Goal: Task Accomplishment & Management: Complete application form

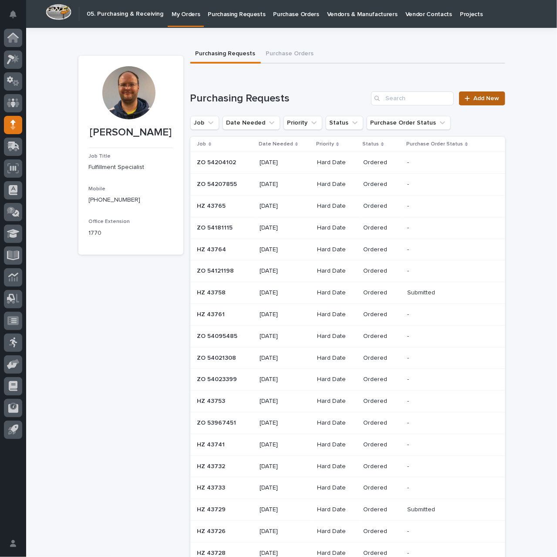
click at [475, 96] on span "Add New" at bounding box center [487, 98] width 26 height 6
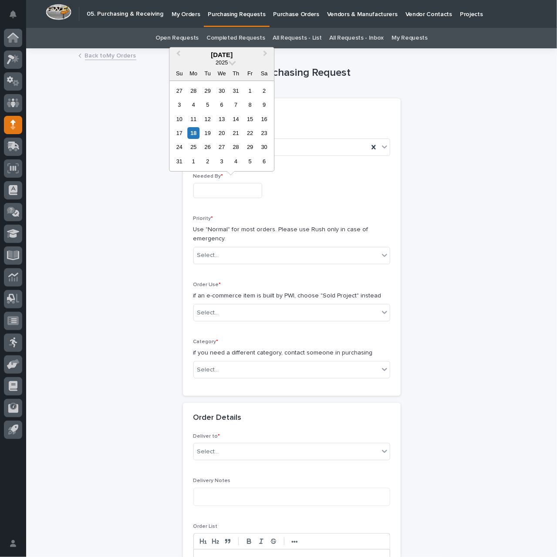
click at [222, 189] on input "text" at bounding box center [227, 190] width 69 height 15
click at [224, 133] on div "20" at bounding box center [222, 133] width 12 height 12
type input "**********"
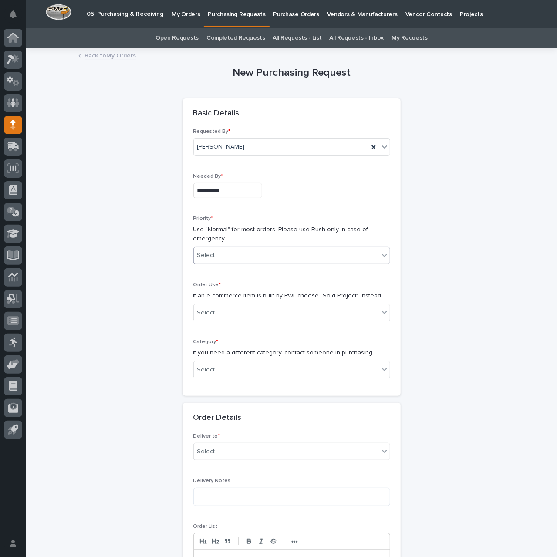
click at [228, 257] on div "Select..." at bounding box center [286, 255] width 185 height 14
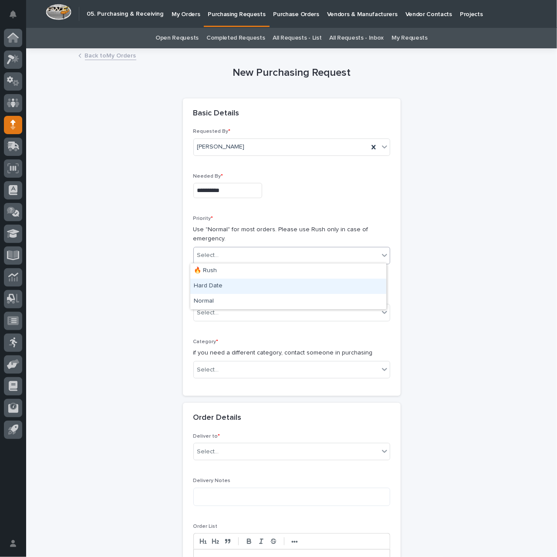
click at [220, 286] on div "Hard Date" at bounding box center [288, 286] width 196 height 15
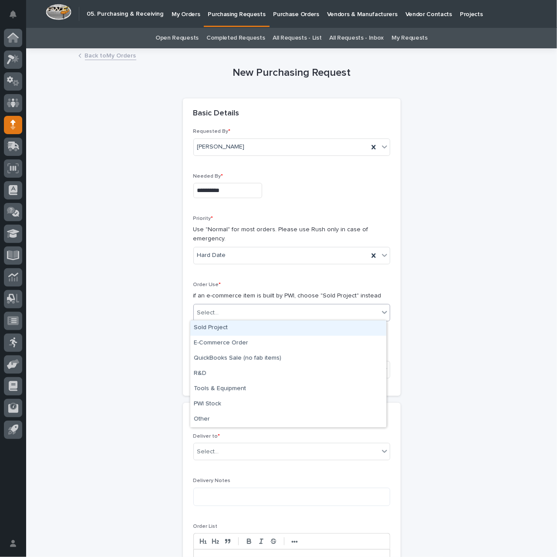
click at [235, 309] on div "Select..." at bounding box center [286, 313] width 185 height 14
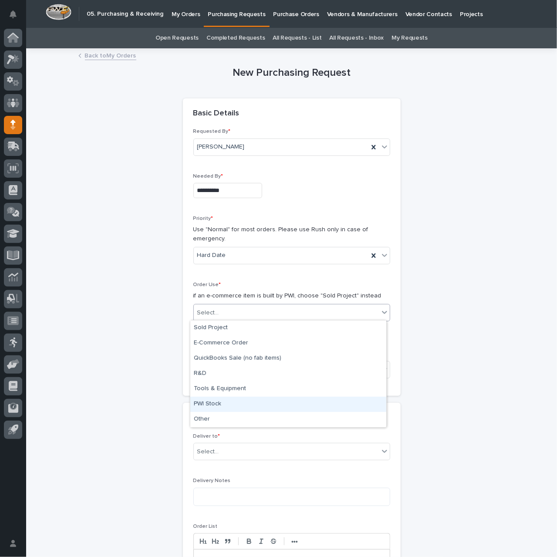
click at [216, 404] on div "PWI Stock" at bounding box center [288, 403] width 196 height 15
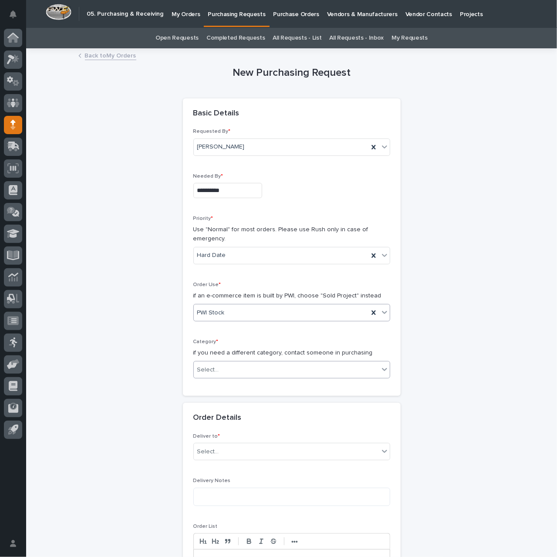
click at [251, 368] on div "Select..." at bounding box center [286, 370] width 185 height 14
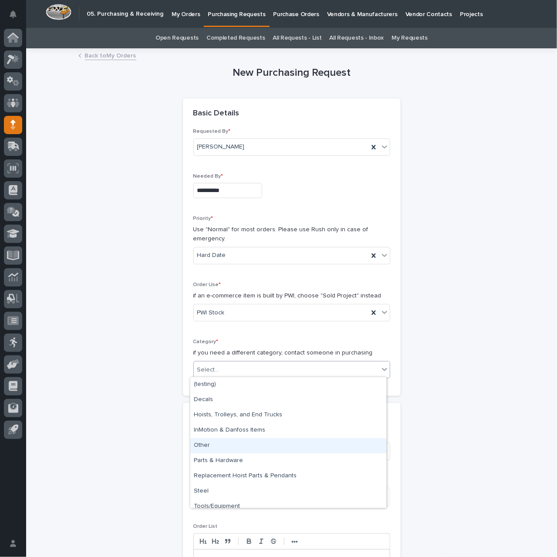
click at [264, 445] on div "Other" at bounding box center [288, 445] width 196 height 15
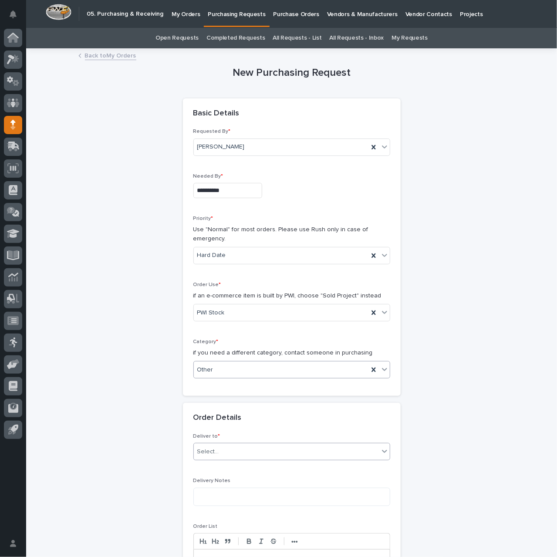
click at [262, 445] on div "Select..." at bounding box center [286, 451] width 185 height 14
click at [245, 467] on div "PWI" at bounding box center [288, 466] width 196 height 15
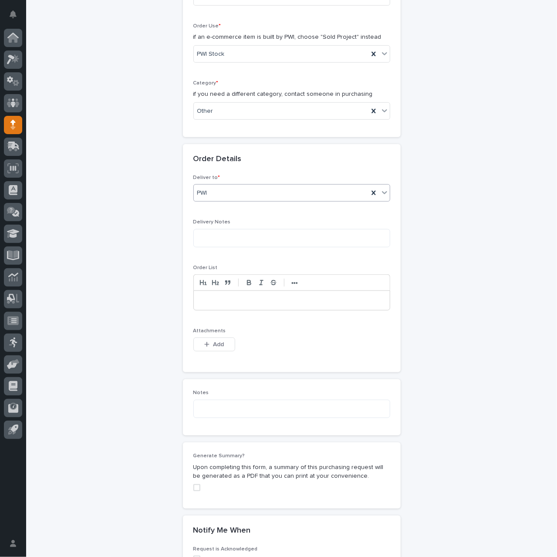
scroll to position [261, 0]
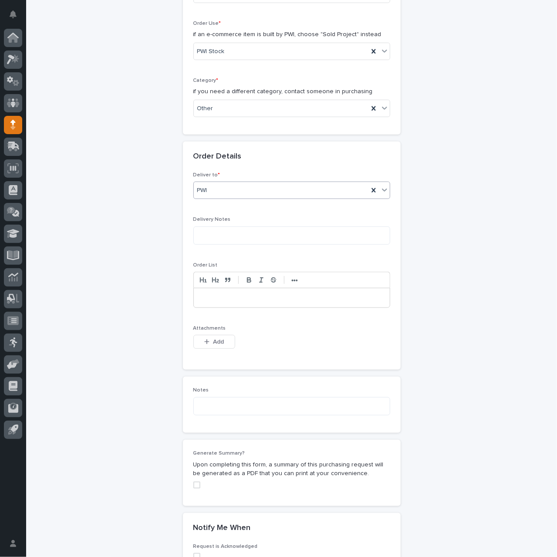
click at [216, 299] on p at bounding box center [291, 297] width 183 height 9
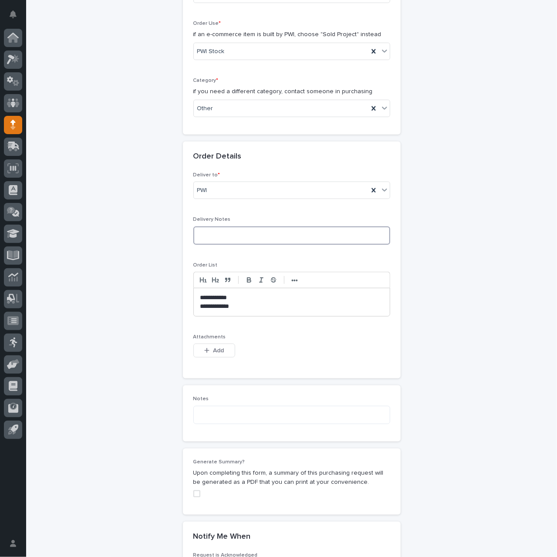
click at [226, 232] on textarea at bounding box center [291, 235] width 197 height 18
type textarea "**********"
click at [252, 256] on div "**********" at bounding box center [291, 270] width 197 height 196
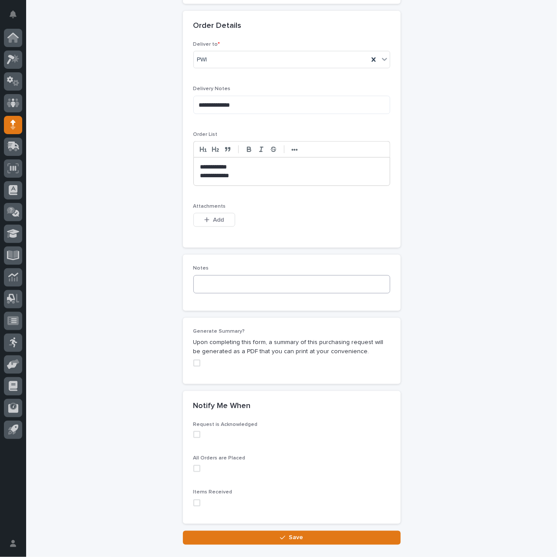
scroll to position [445, 0]
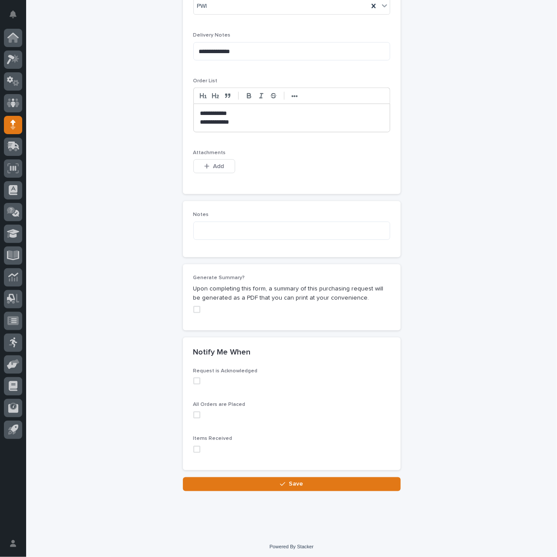
click at [193, 378] on span at bounding box center [196, 380] width 7 height 7
click at [193, 412] on span at bounding box center [196, 414] width 7 height 7
click at [281, 481] on icon "button" at bounding box center [282, 484] width 5 height 6
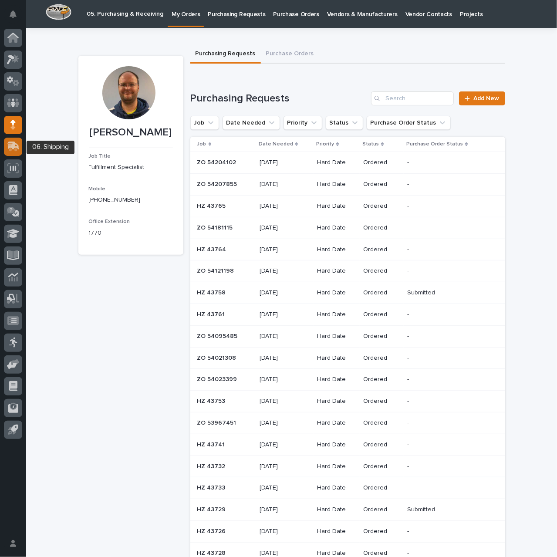
click at [18, 145] on icon at bounding box center [13, 146] width 13 height 10
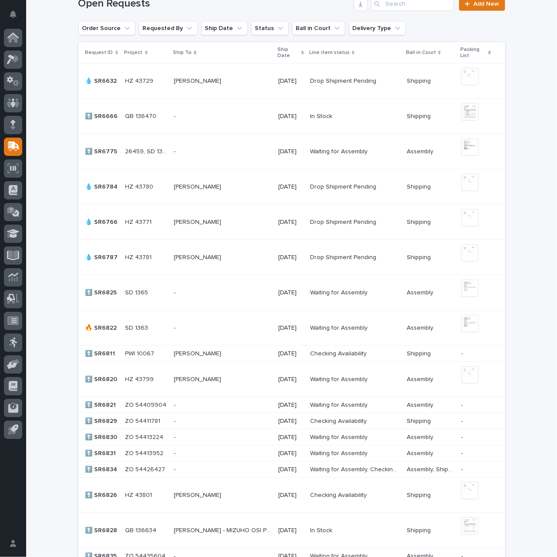
scroll to position [348, 0]
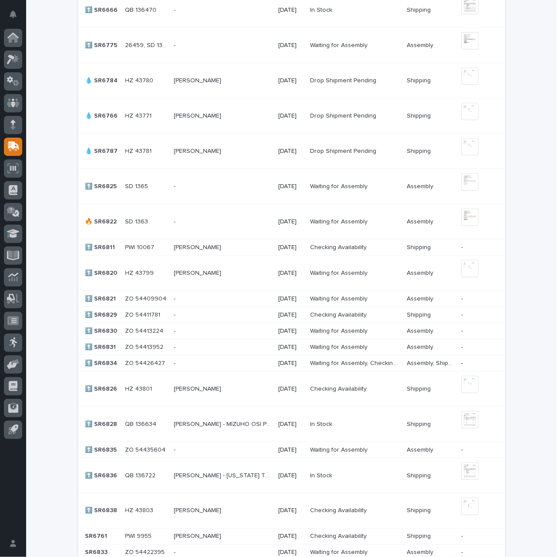
click at [254, 247] on p at bounding box center [222, 247] width 97 height 7
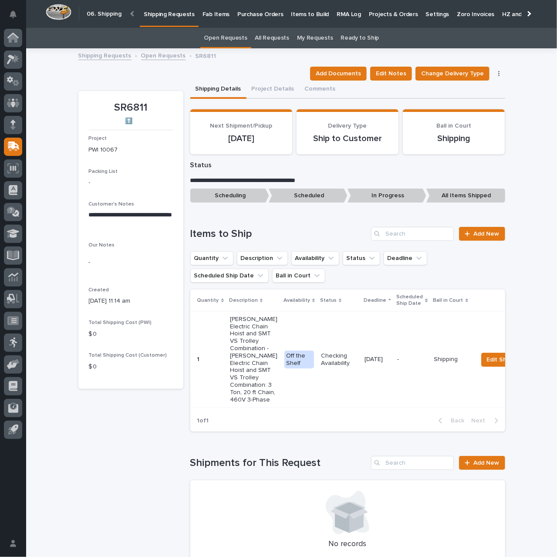
click at [161, 16] on p "Shipping Requests" at bounding box center [169, 9] width 51 height 18
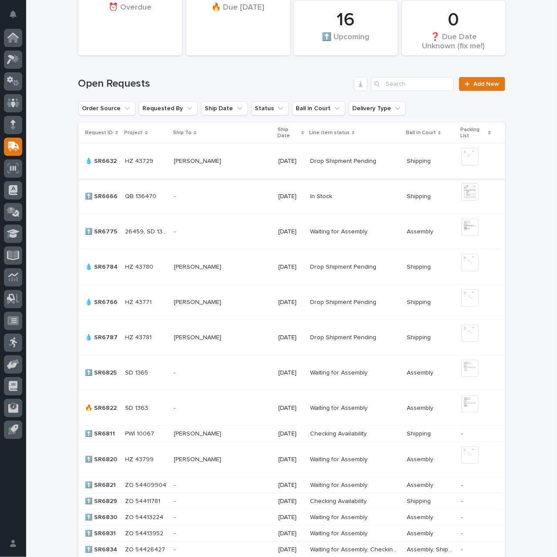
scroll to position [218, 0]
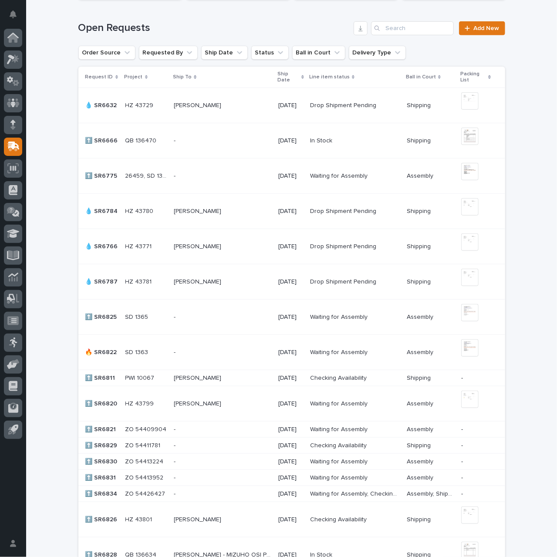
click at [235, 213] on p at bounding box center [222, 211] width 97 height 7
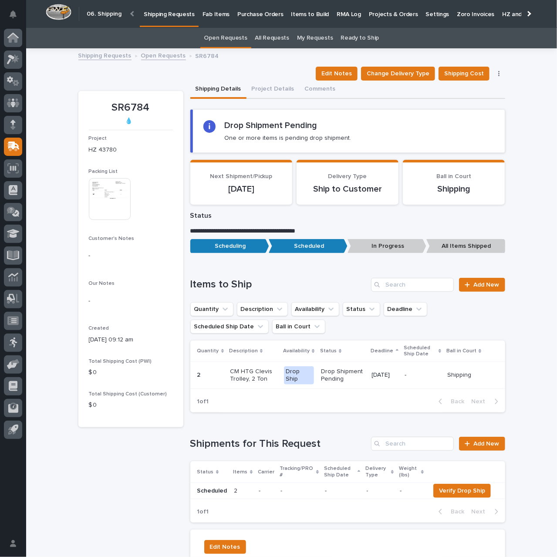
click at [155, 54] on link "Open Requests" at bounding box center [163, 55] width 45 height 10
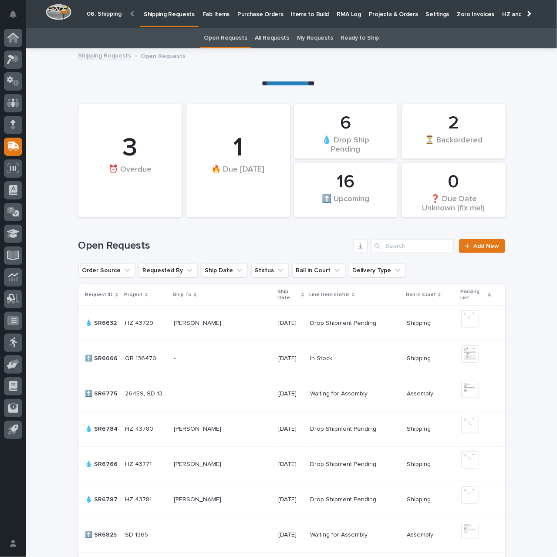
click at [216, 324] on p at bounding box center [222, 322] width 97 height 7
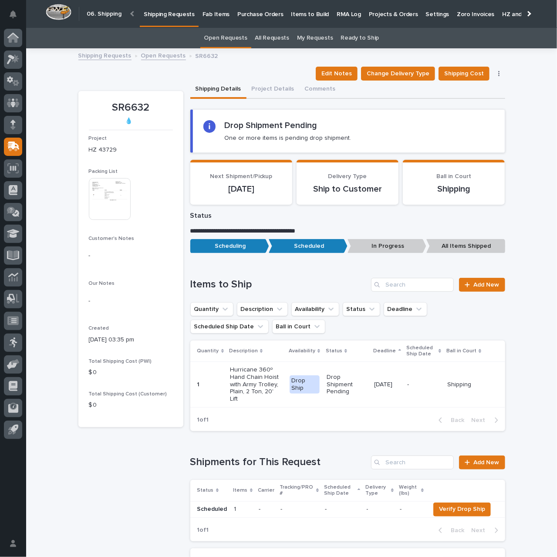
click at [353, 505] on p "-" at bounding box center [342, 508] width 35 height 7
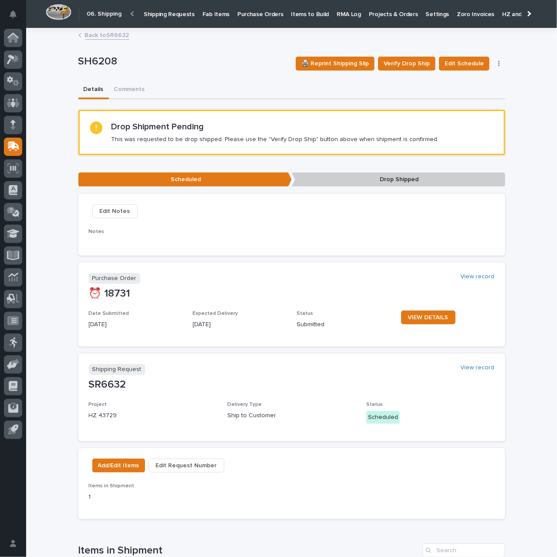
click at [114, 34] on link "Back to SR6632" at bounding box center [107, 35] width 44 height 10
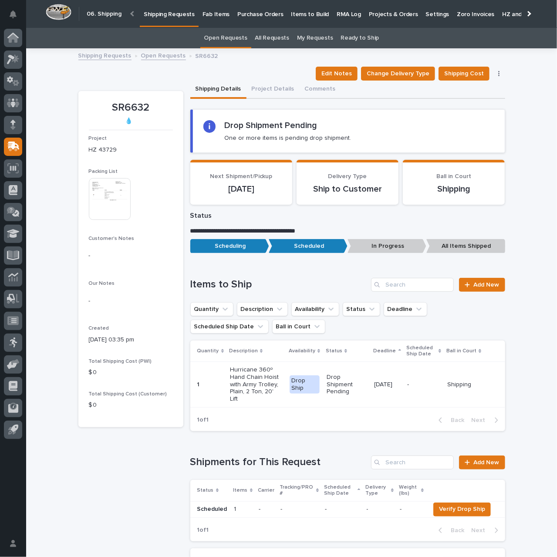
scroll to position [28, 0]
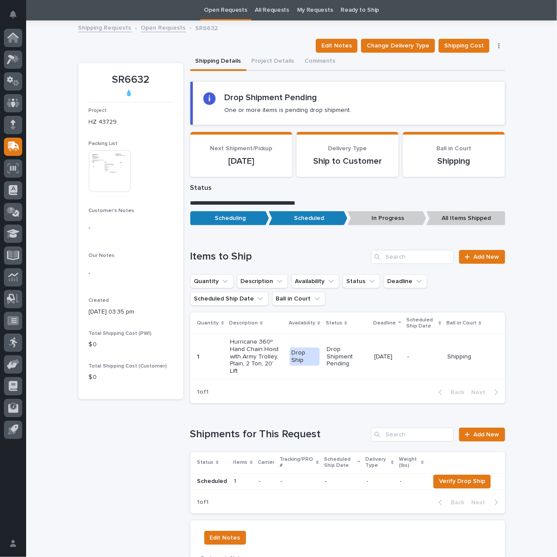
click at [107, 27] on link "Shipping Requests" at bounding box center [104, 27] width 53 height 10
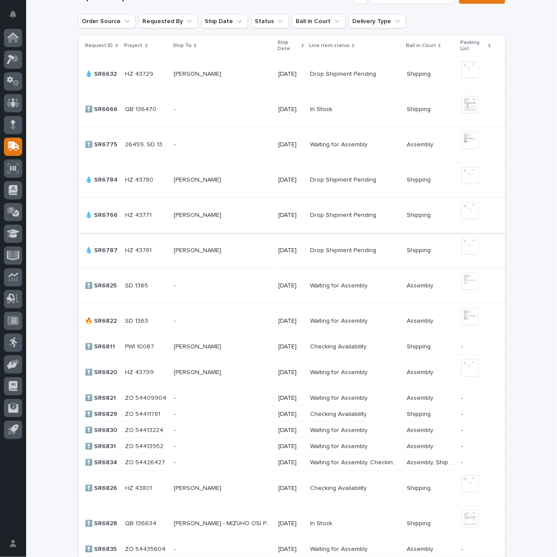
scroll to position [261, 0]
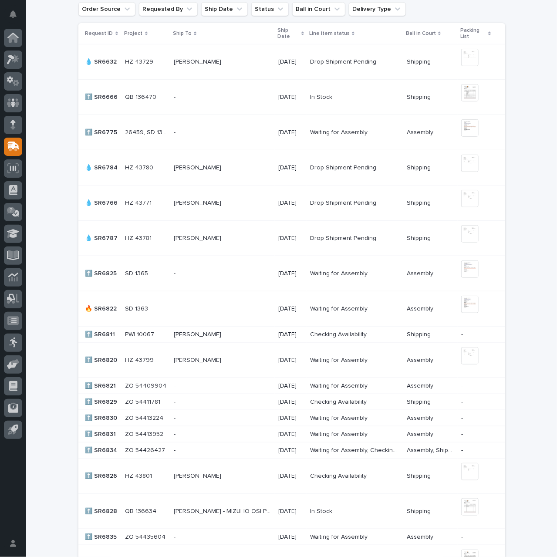
click at [201, 201] on p "[PERSON_NAME]" at bounding box center [198, 202] width 49 height 9
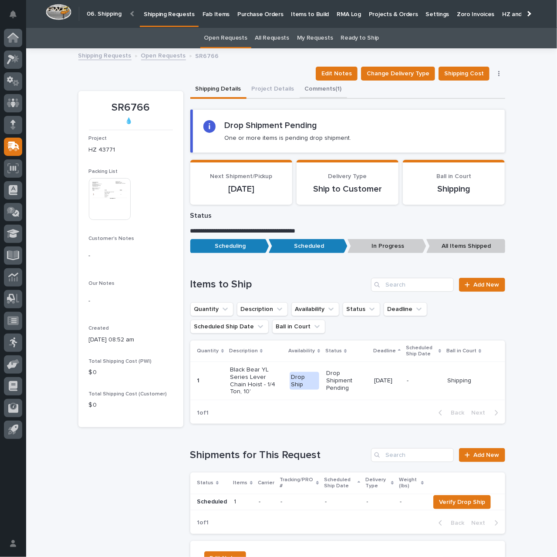
click at [303, 88] on button "Comments (1)" at bounding box center [322, 90] width 47 height 18
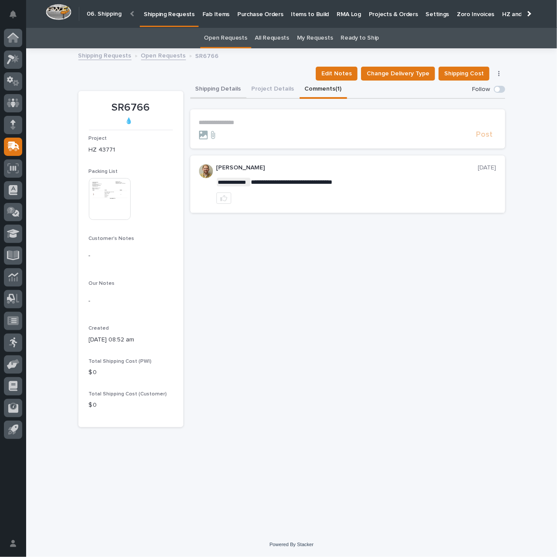
click at [222, 90] on button "Shipping Details" at bounding box center [218, 90] width 56 height 18
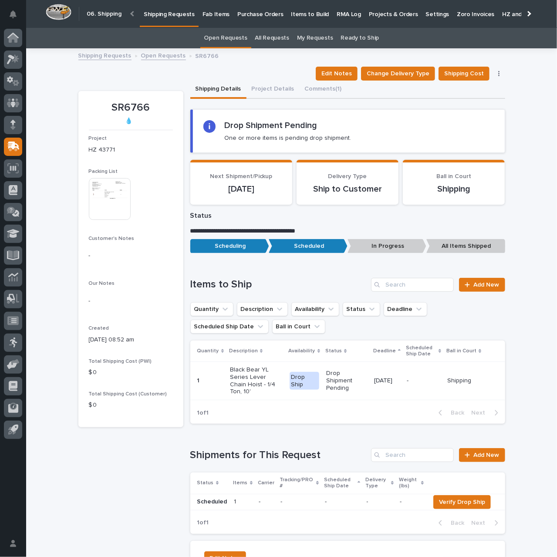
click at [156, 54] on link "Open Requests" at bounding box center [163, 55] width 45 height 10
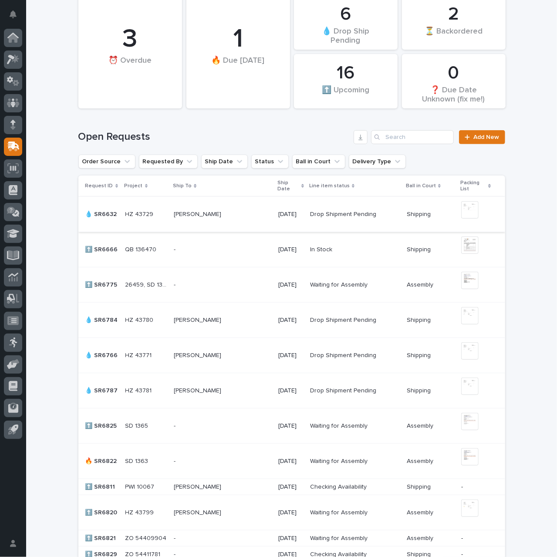
scroll to position [202, 0]
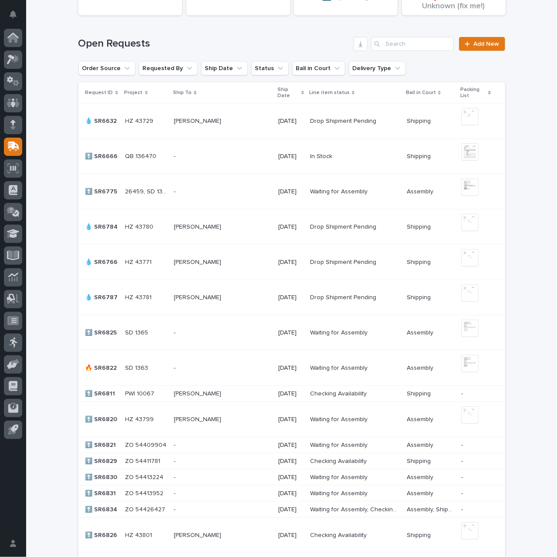
click at [198, 299] on p "[PERSON_NAME]" at bounding box center [198, 296] width 49 height 9
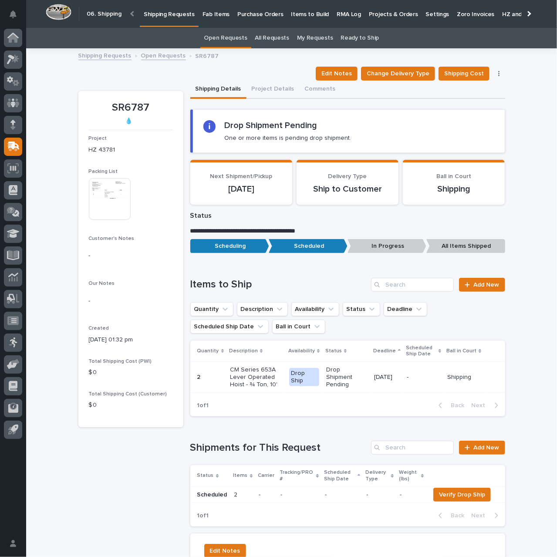
click at [155, 54] on link "Open Requests" at bounding box center [163, 55] width 45 height 10
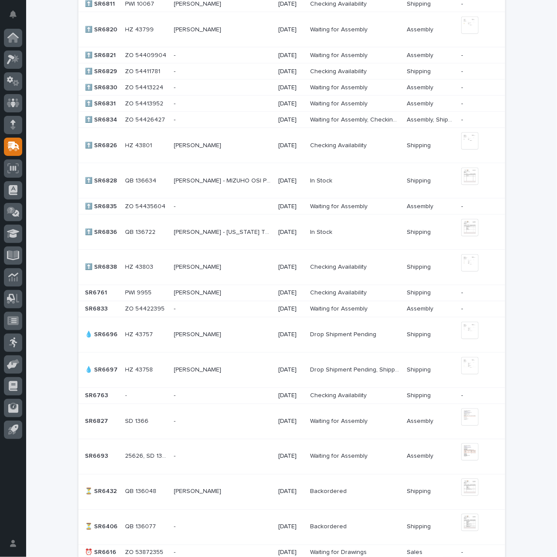
scroll to position [681, 0]
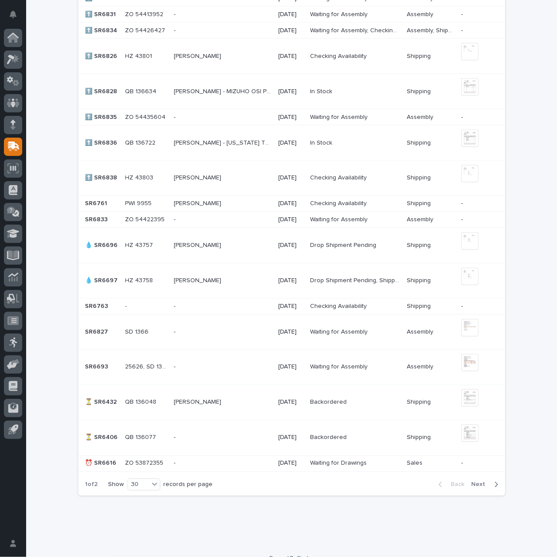
click at [198, 242] on p "[PERSON_NAME]" at bounding box center [198, 244] width 49 height 9
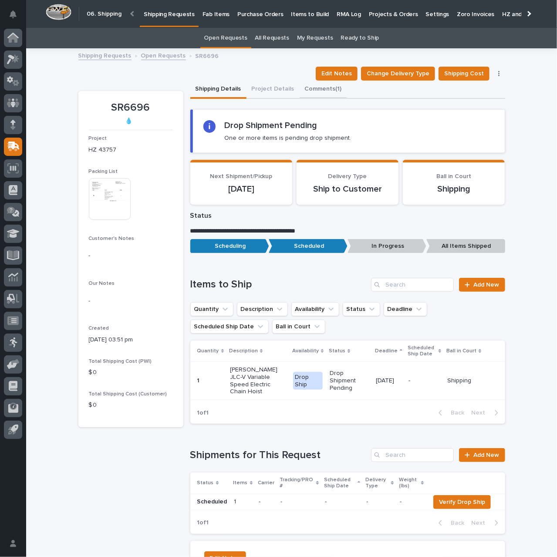
click at [309, 92] on button "Comments (1)" at bounding box center [322, 90] width 47 height 18
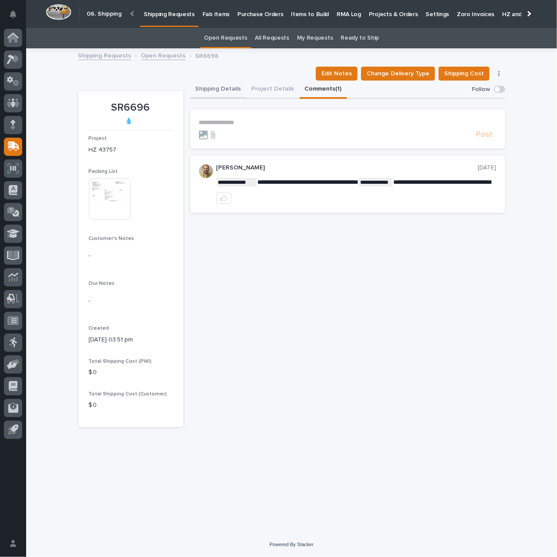
click at [213, 91] on button "Shipping Details" at bounding box center [218, 90] width 56 height 18
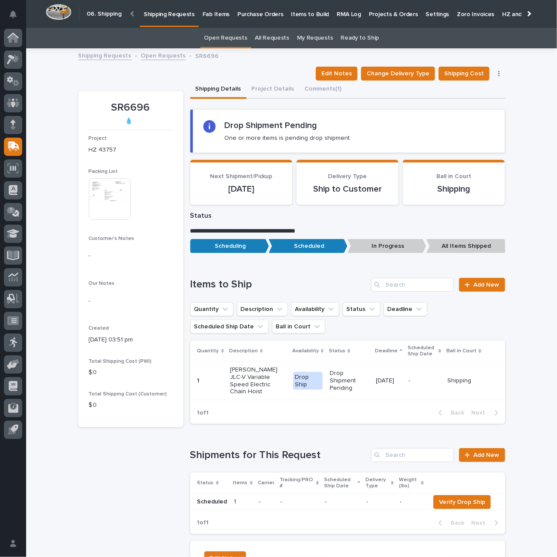
click at [165, 57] on link "Open Requests" at bounding box center [163, 55] width 45 height 10
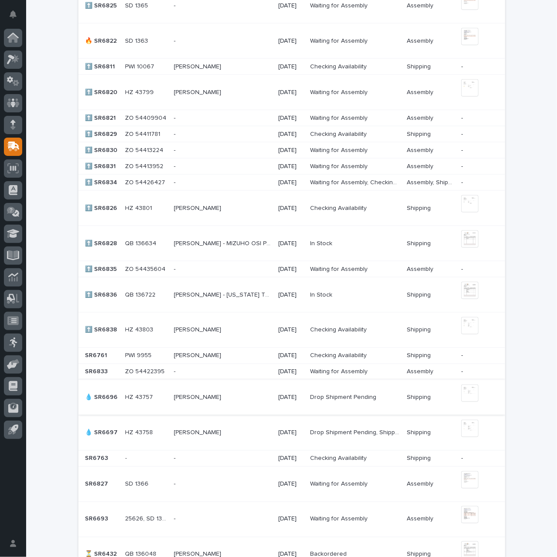
scroll to position [550, 0]
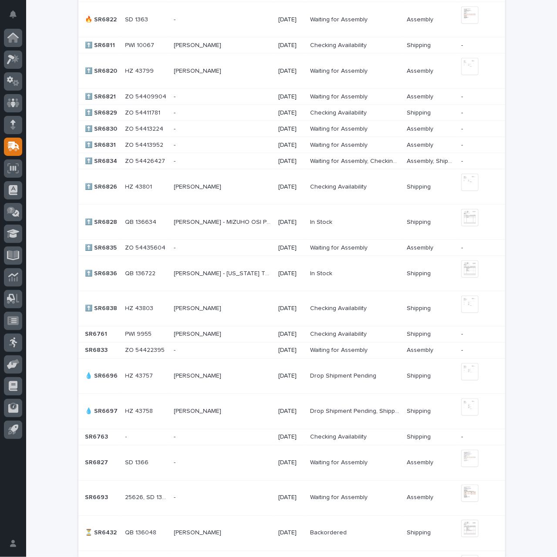
click at [215, 415] on div "[PERSON_NAME] [PERSON_NAME]" at bounding box center [222, 411] width 97 height 14
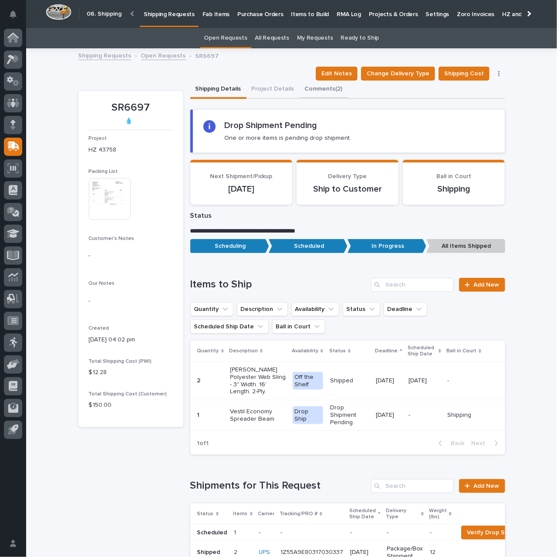
click at [312, 91] on button "Comments (2)" at bounding box center [323, 90] width 48 height 18
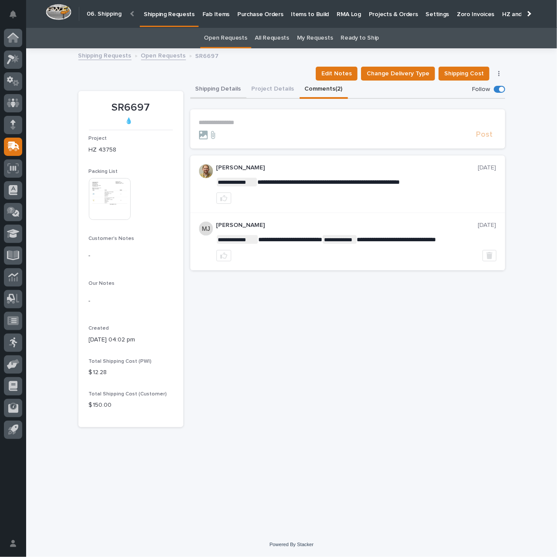
click at [218, 88] on button "Shipping Details" at bounding box center [218, 90] width 56 height 18
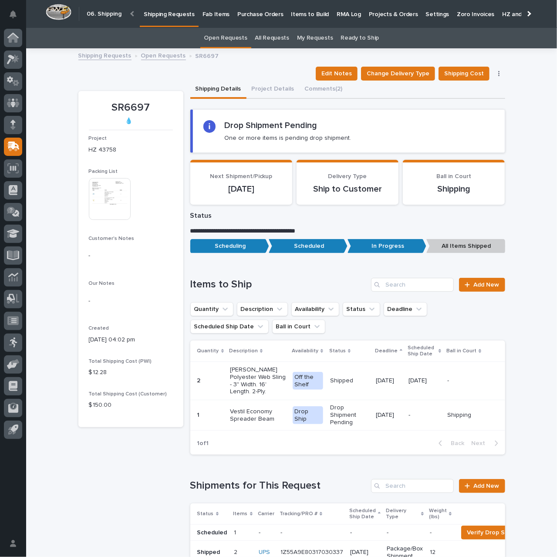
click at [165, 57] on link "Open Requests" at bounding box center [163, 55] width 45 height 10
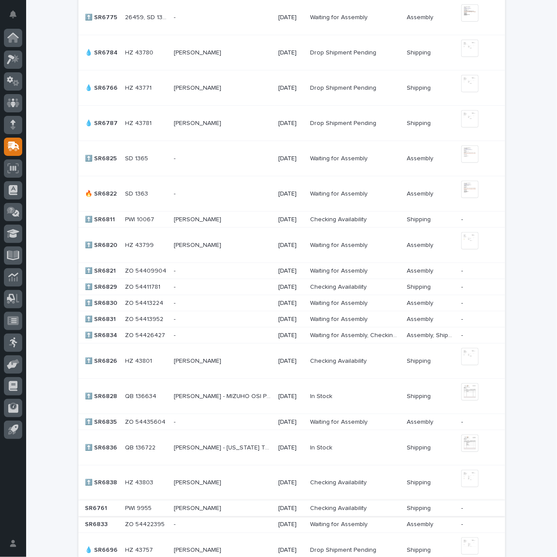
scroll to position [681, 0]
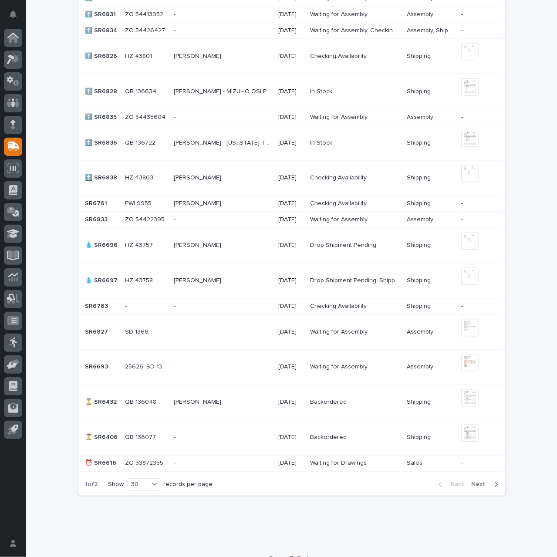
click at [474, 480] on span "Next" at bounding box center [480, 484] width 19 height 8
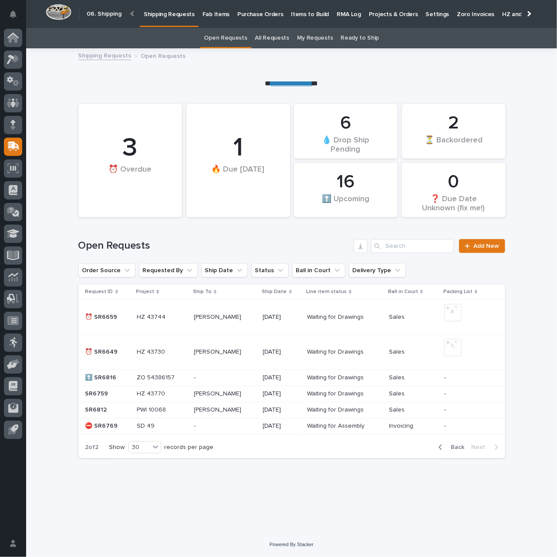
click at [252, 353] on p at bounding box center [225, 351] width 62 height 7
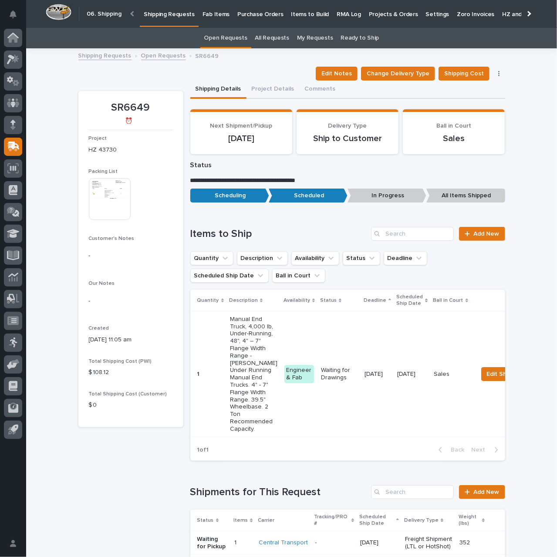
click at [116, 193] on img at bounding box center [110, 199] width 42 height 42
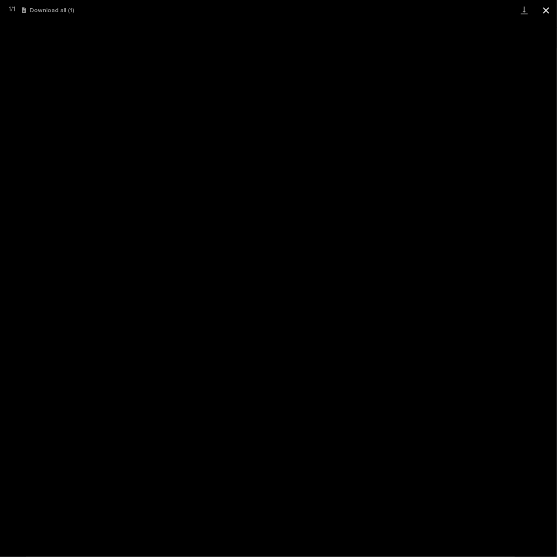
click at [547, 10] on button "Close gallery" at bounding box center [546, 10] width 22 height 20
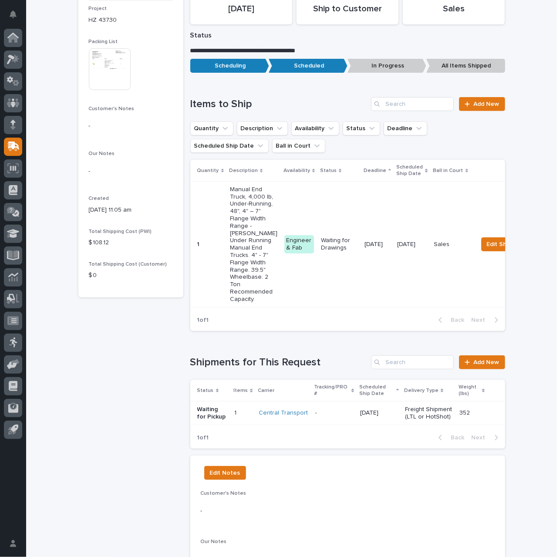
scroll to position [131, 0]
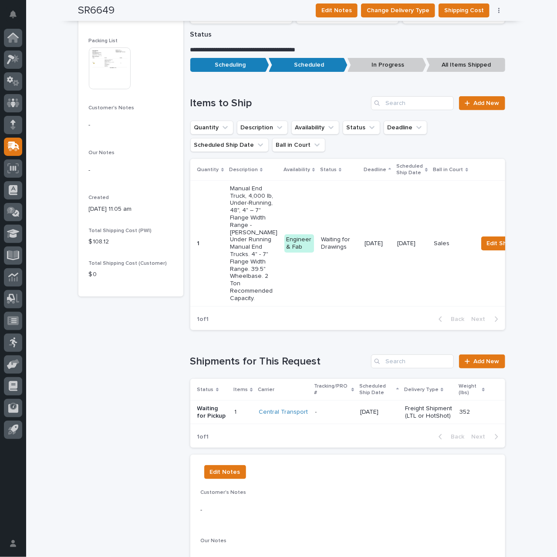
click at [323, 416] on p "-" at bounding box center [334, 411] width 38 height 7
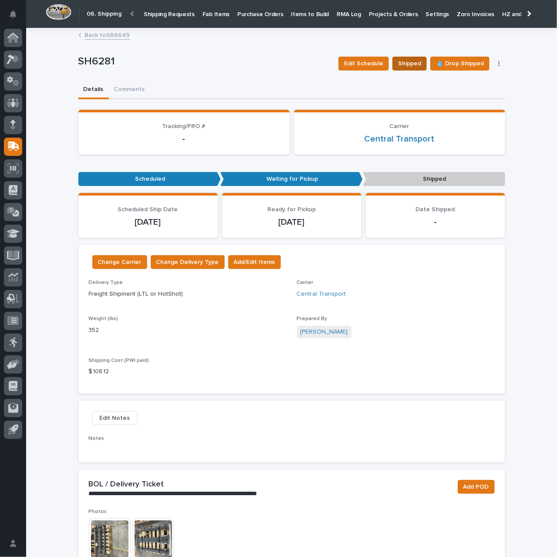
click at [411, 62] on span "Shipped" at bounding box center [409, 63] width 23 height 10
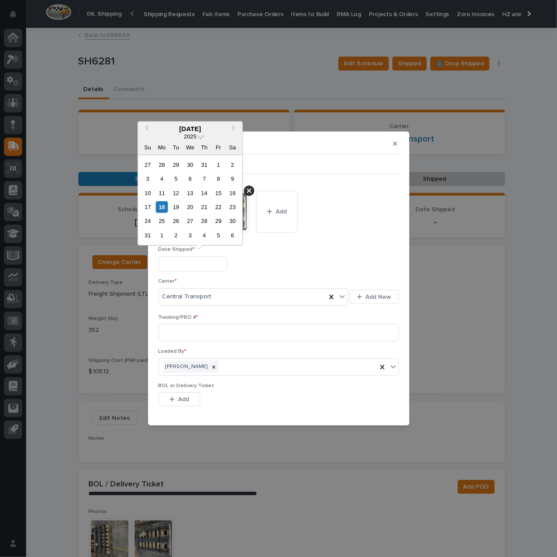
click at [213, 263] on input "text" at bounding box center [192, 263] width 69 height 15
click at [181, 181] on div "5" at bounding box center [176, 179] width 12 height 12
type input "**********"
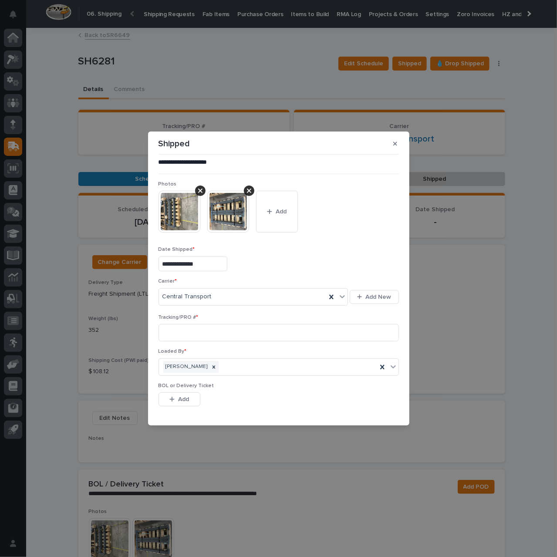
click at [393, 144] on button "button" at bounding box center [395, 144] width 14 height 14
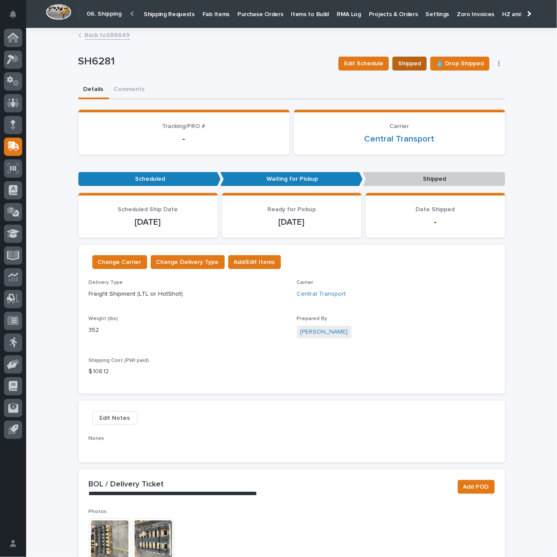
click at [407, 63] on span "Shipped" at bounding box center [409, 63] width 23 height 10
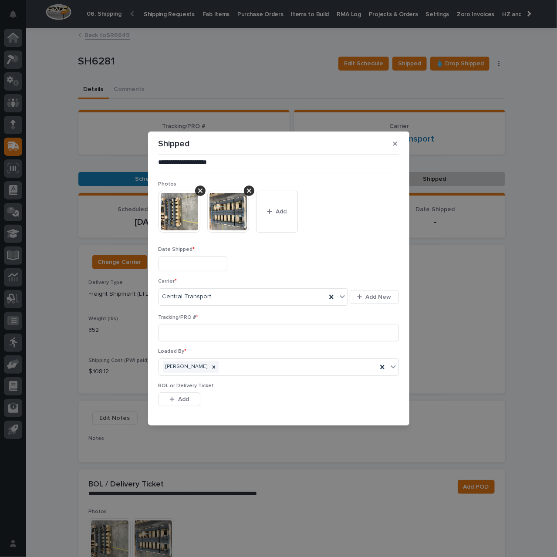
click at [203, 266] on input "text" at bounding box center [192, 263] width 69 height 15
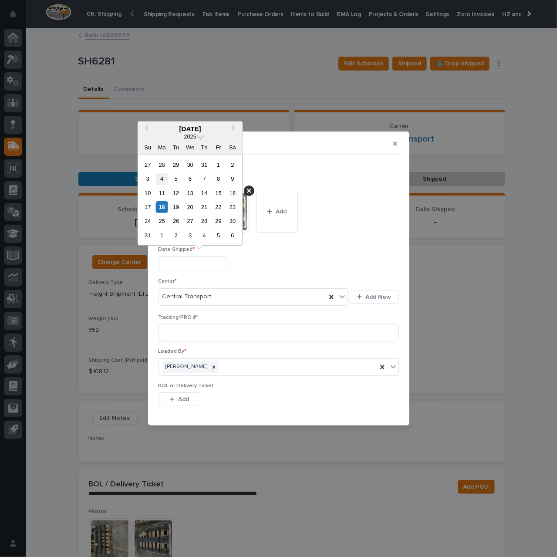
click at [164, 178] on div "4" at bounding box center [162, 179] width 12 height 12
type input "**********"
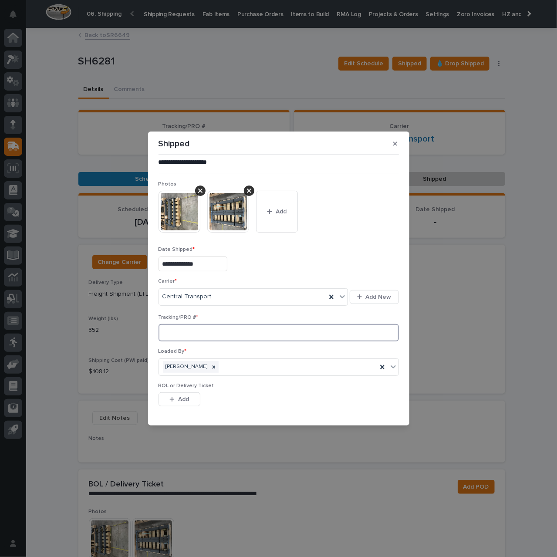
click at [200, 330] on input at bounding box center [278, 332] width 240 height 17
paste input "231855438"
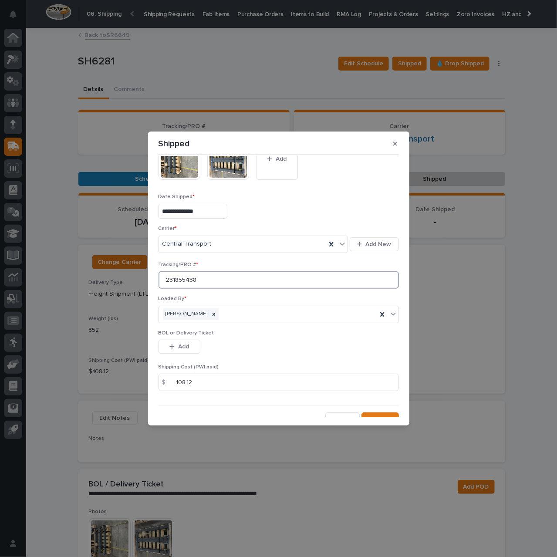
scroll to position [61, 0]
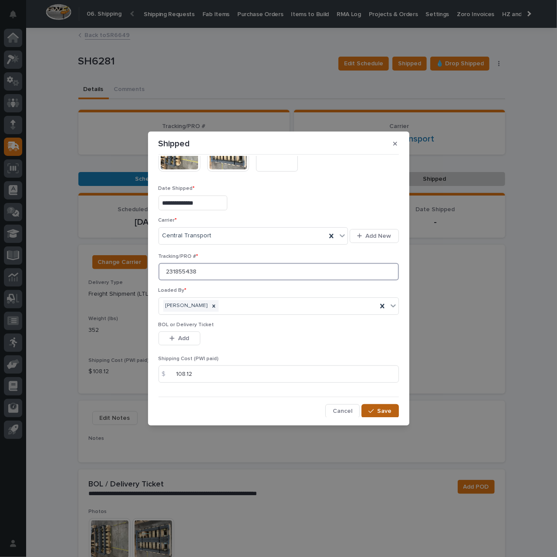
type input "231855438"
click at [385, 408] on span "Save" at bounding box center [384, 411] width 14 height 8
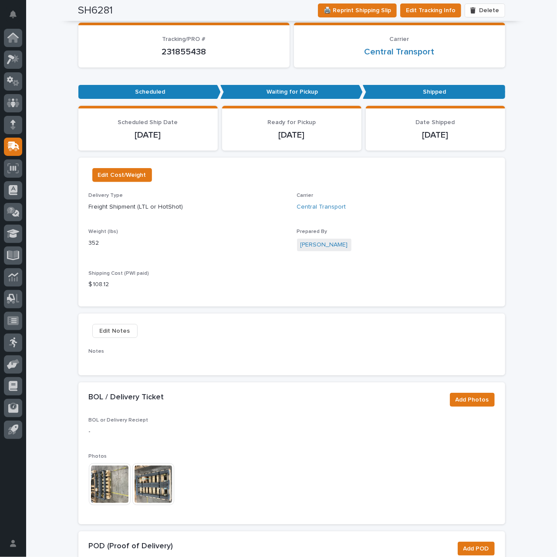
scroll to position [0, 0]
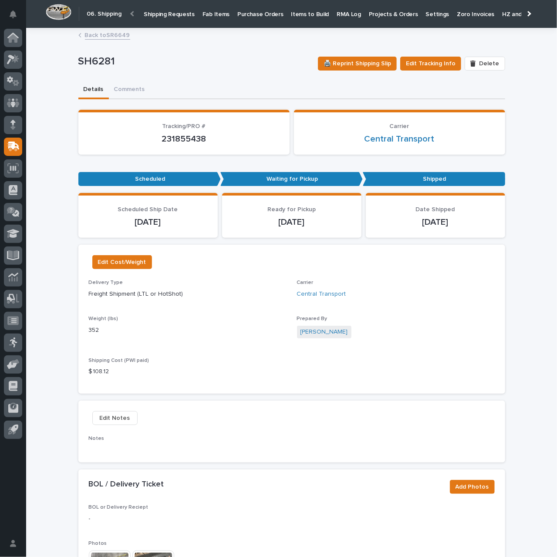
click at [158, 16] on p "Shipping Requests" at bounding box center [169, 9] width 51 height 18
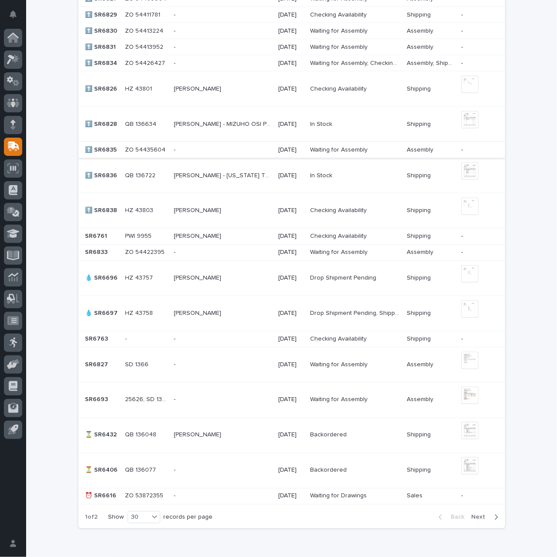
scroll to position [690, 0]
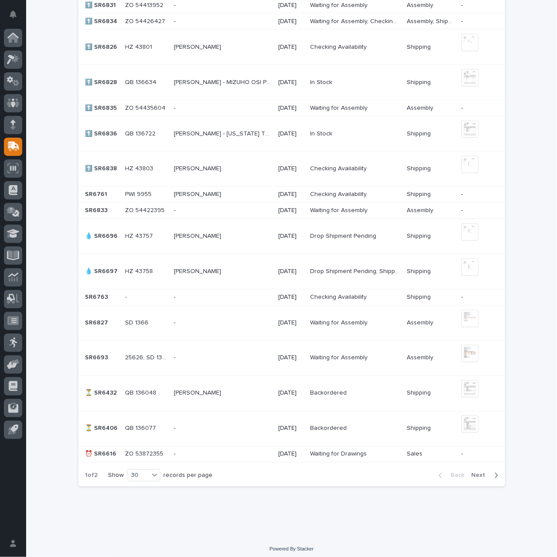
click at [480, 471] on span "Next" at bounding box center [480, 475] width 19 height 8
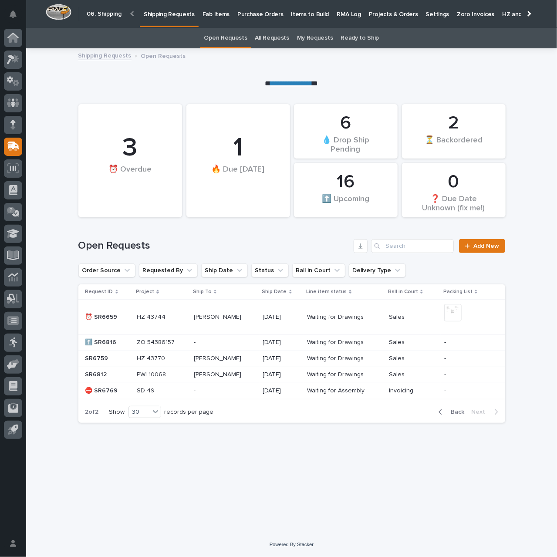
click at [237, 317] on p at bounding box center [225, 316] width 62 height 7
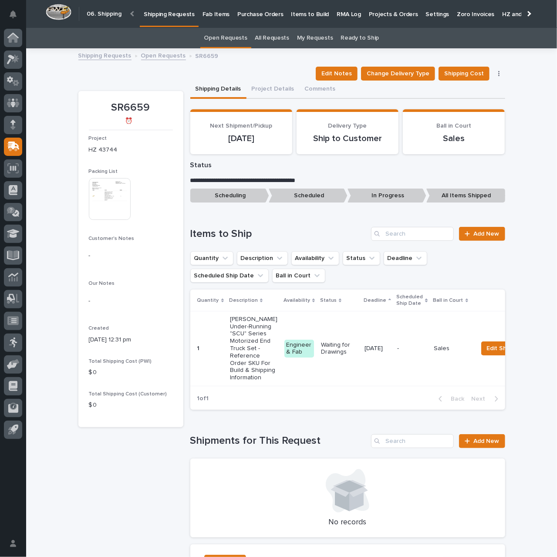
click at [115, 206] on img at bounding box center [110, 199] width 42 height 42
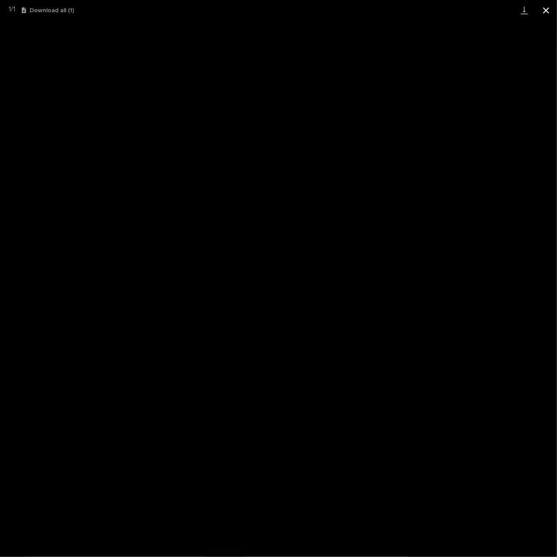
click at [548, 11] on button "Close gallery" at bounding box center [546, 10] width 22 height 20
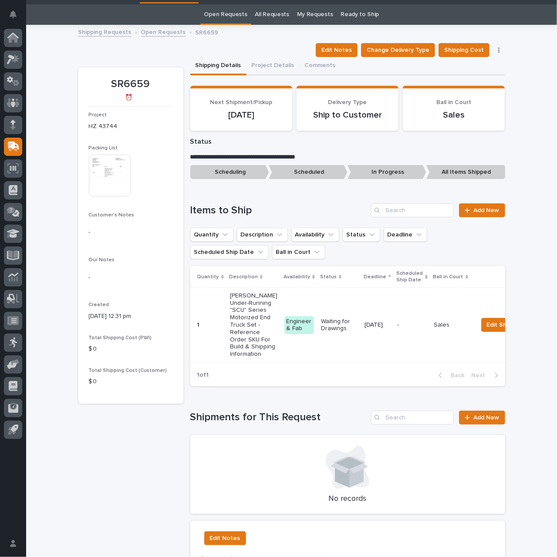
scroll to position [131, 0]
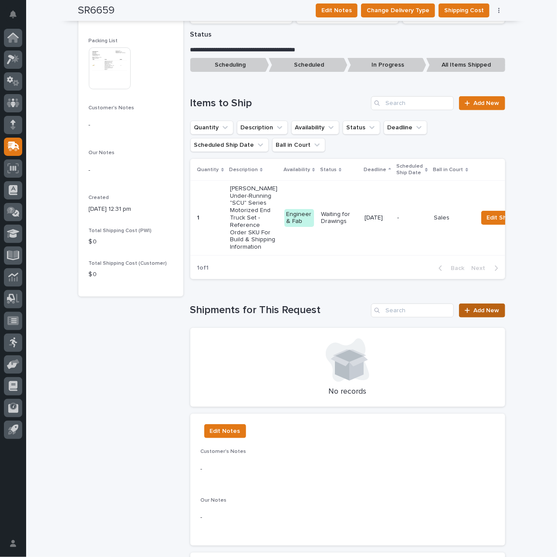
click at [481, 313] on span "Add New" at bounding box center [487, 310] width 26 height 6
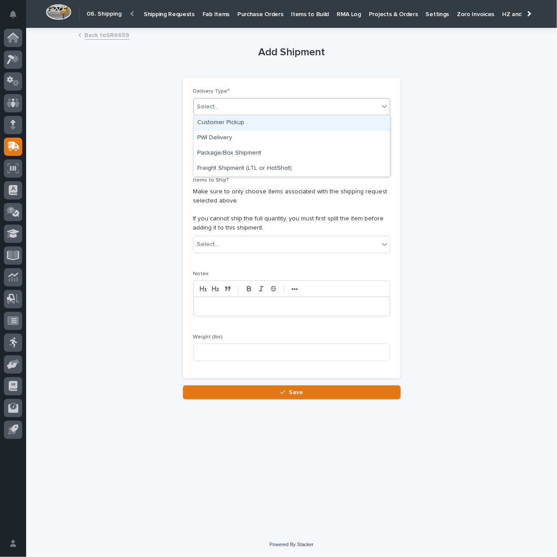
click at [225, 108] on div "Select..." at bounding box center [286, 107] width 185 height 14
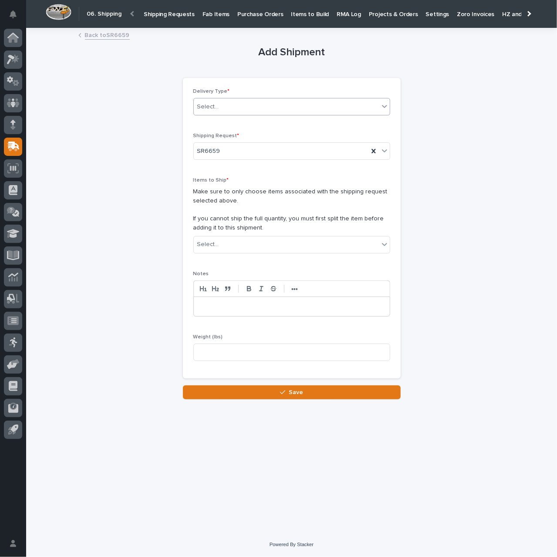
click at [211, 103] on div "Select..." at bounding box center [208, 106] width 22 height 9
click at [217, 163] on div "Freight Shipment (LTL or HotShot)" at bounding box center [292, 168] width 196 height 15
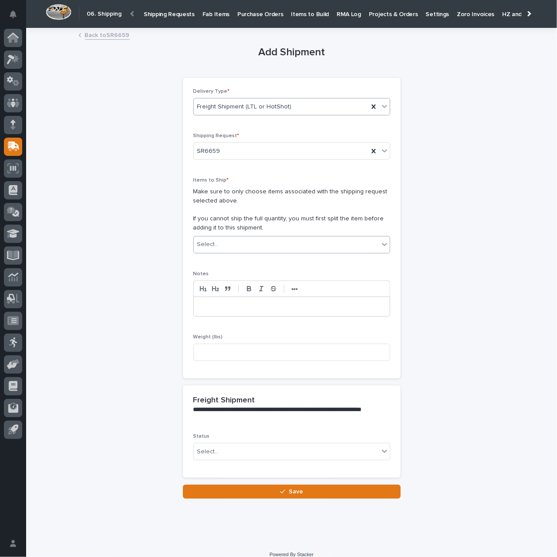
click at [232, 247] on div "Select..." at bounding box center [286, 244] width 185 height 14
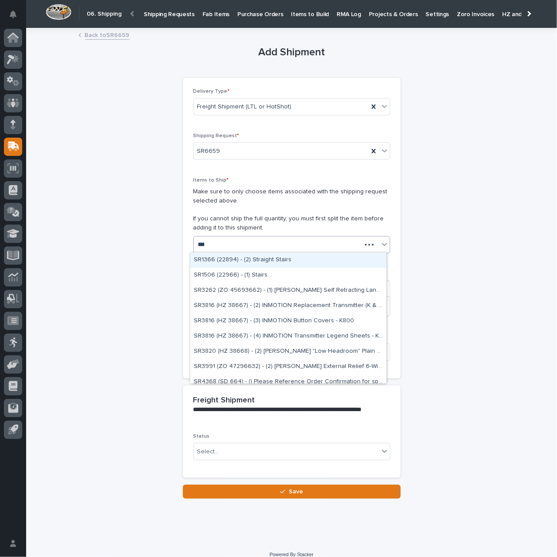
type input "****"
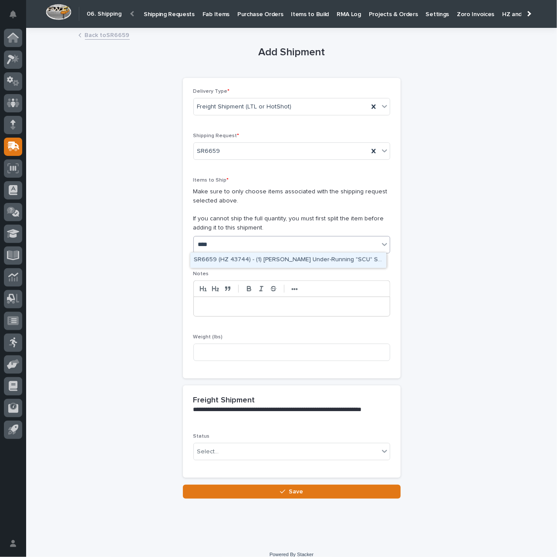
click at [258, 259] on div "SR6659 (HZ 43744) - (1) [PERSON_NAME] Under-Running "SCU" Series Motorized End …" at bounding box center [288, 259] width 196 height 15
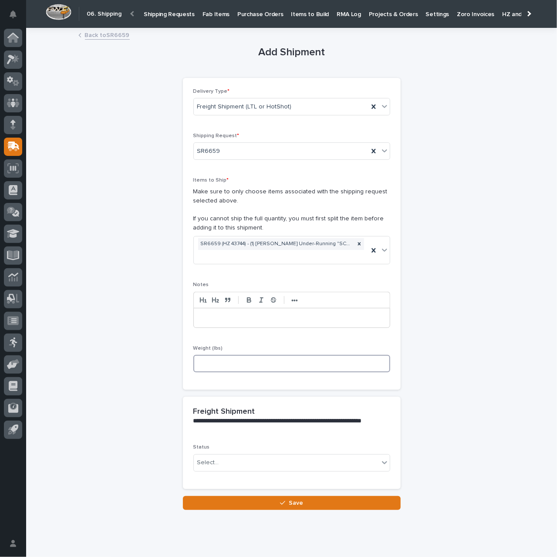
click at [239, 359] on input at bounding box center [291, 363] width 197 height 17
type input "655"
click at [242, 465] on div "Select..." at bounding box center [286, 462] width 185 height 14
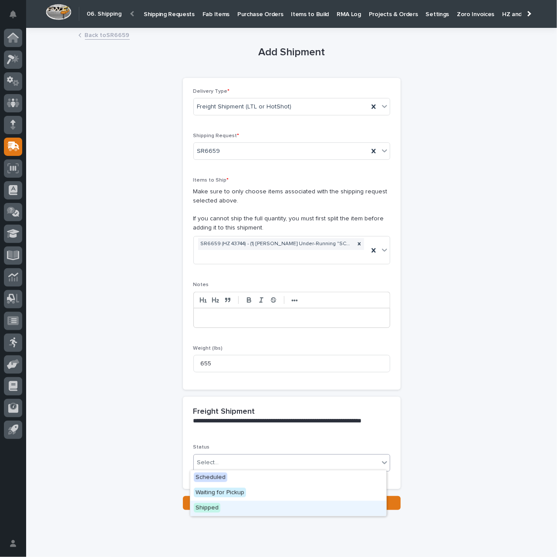
click at [224, 504] on div "Shipped" at bounding box center [288, 508] width 196 height 15
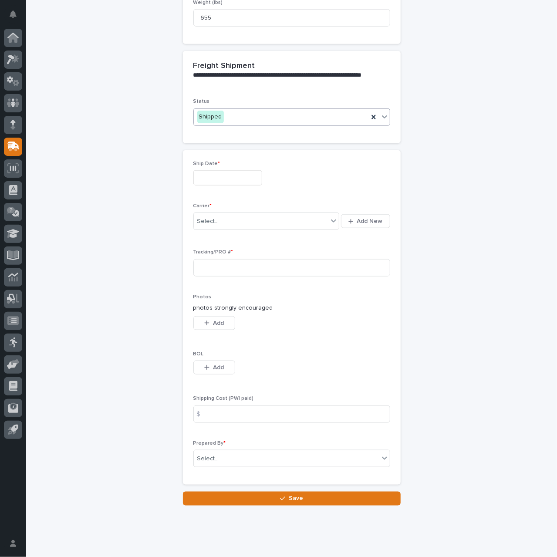
scroll to position [348, 0]
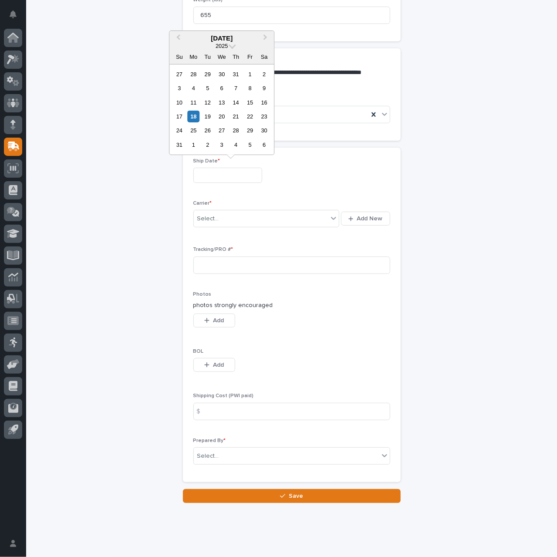
click at [208, 175] on input "text" at bounding box center [227, 175] width 69 height 15
click at [210, 87] on div "5" at bounding box center [208, 88] width 12 height 12
type input "**********"
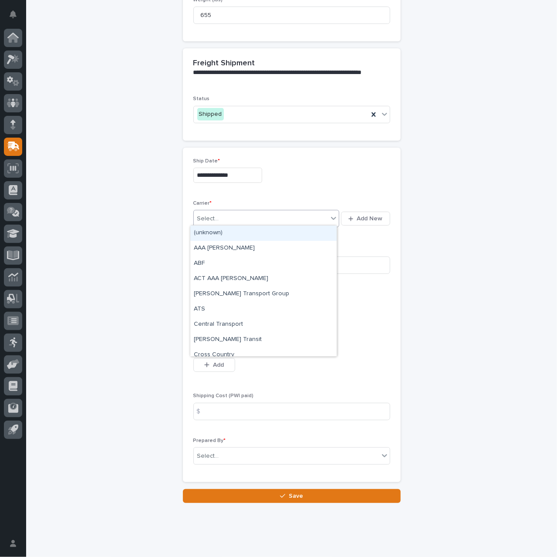
click at [228, 218] on div "Select..." at bounding box center [261, 219] width 134 height 14
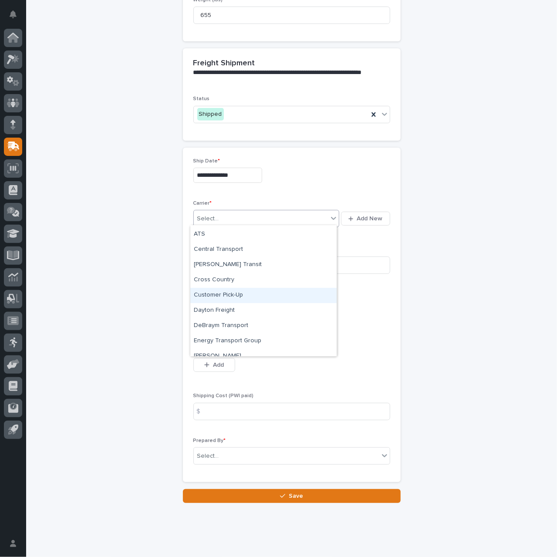
scroll to position [87, 0]
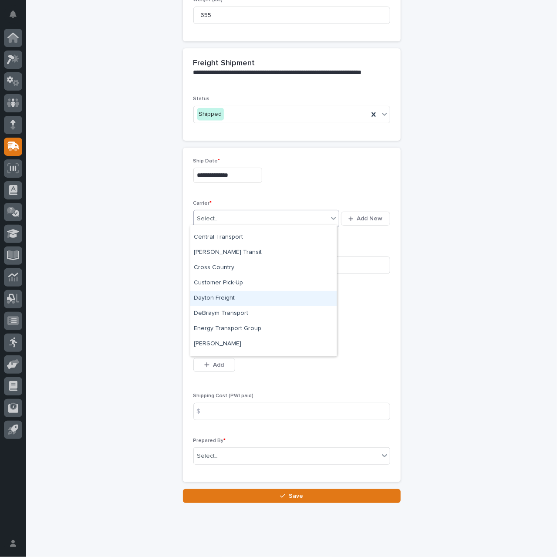
click at [217, 300] on div "Dayton Freight" at bounding box center [263, 298] width 146 height 15
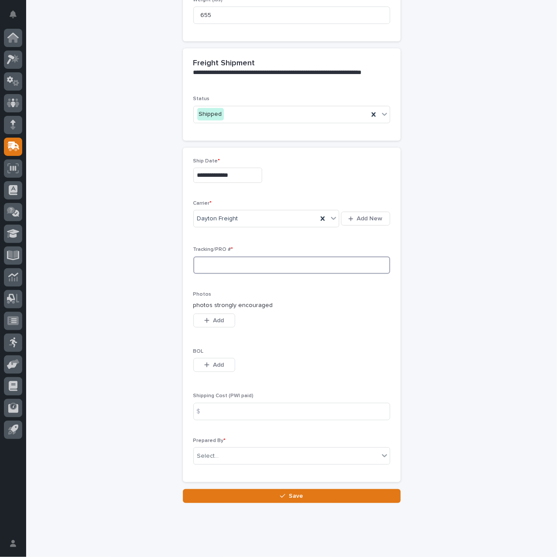
click at [219, 264] on input at bounding box center [291, 264] width 197 height 17
paste input "00793556485"
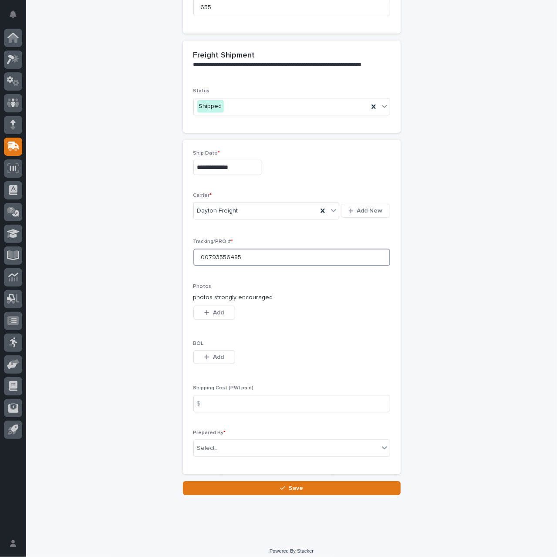
scroll to position [360, 0]
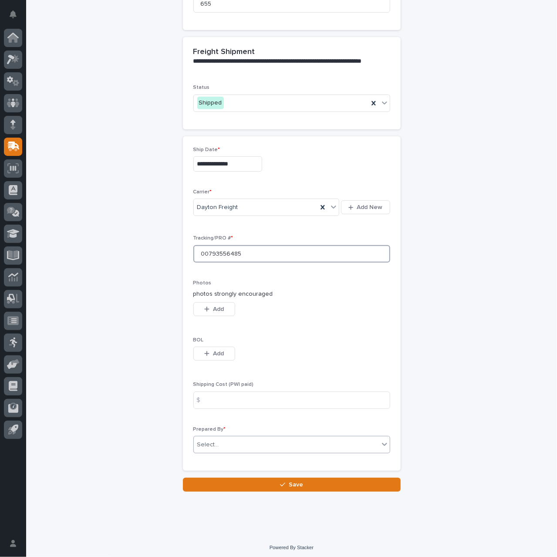
type input "00793556485"
click at [255, 438] on div "Select..." at bounding box center [286, 444] width 185 height 14
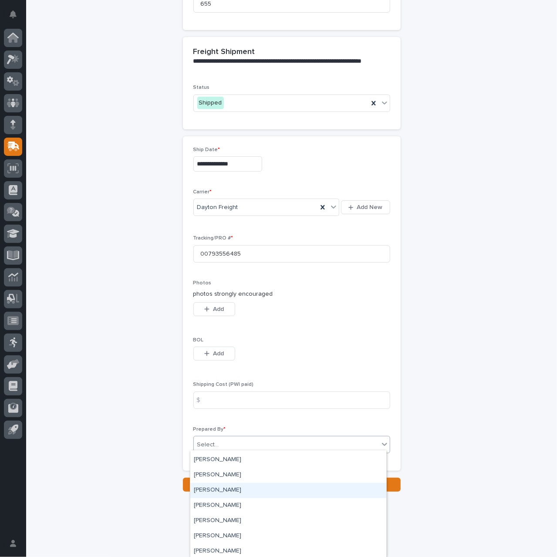
scroll to position [435, 0]
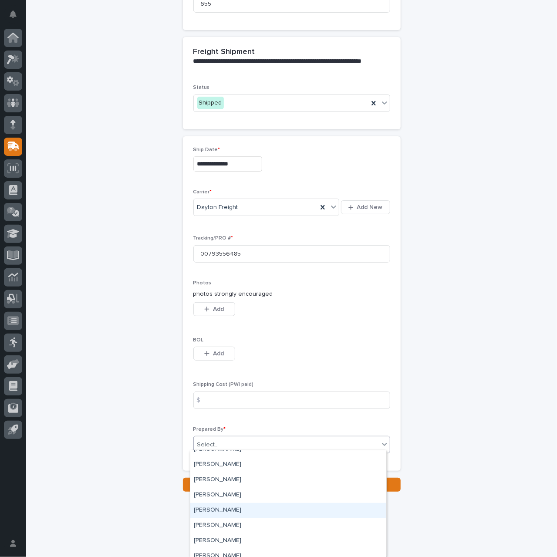
click at [228, 510] on div "[PERSON_NAME]" at bounding box center [288, 510] width 196 height 15
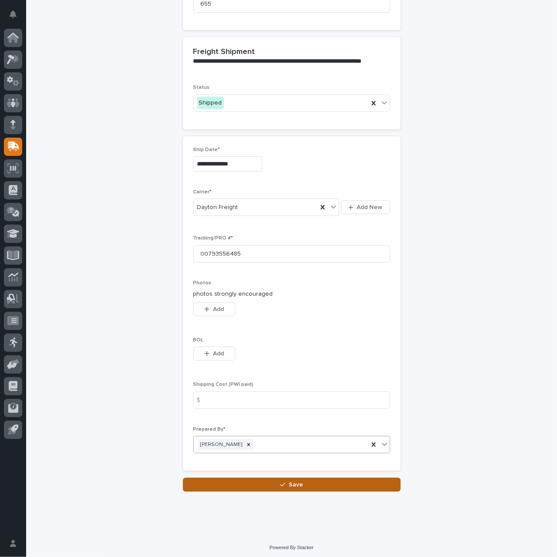
click at [289, 481] on span "Save" at bounding box center [296, 484] width 14 height 8
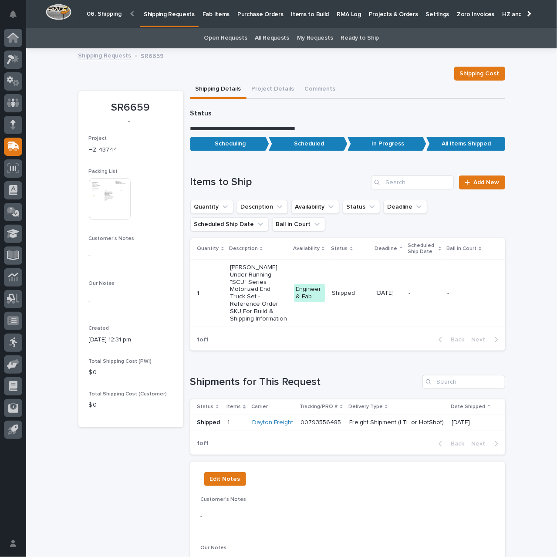
click at [171, 13] on p "Shipping Requests" at bounding box center [169, 9] width 51 height 18
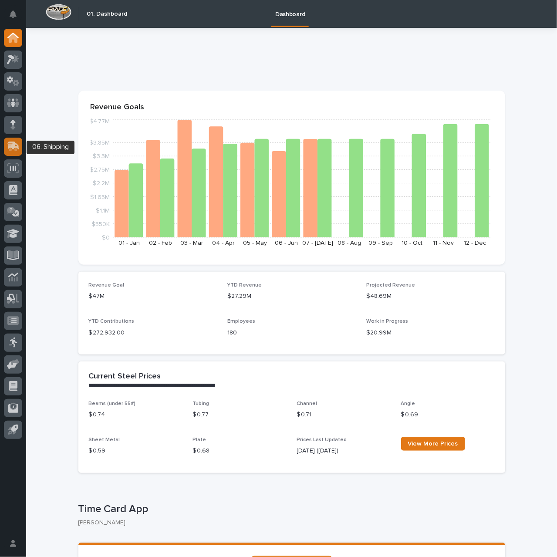
click at [14, 148] on icon at bounding box center [13, 146] width 13 height 10
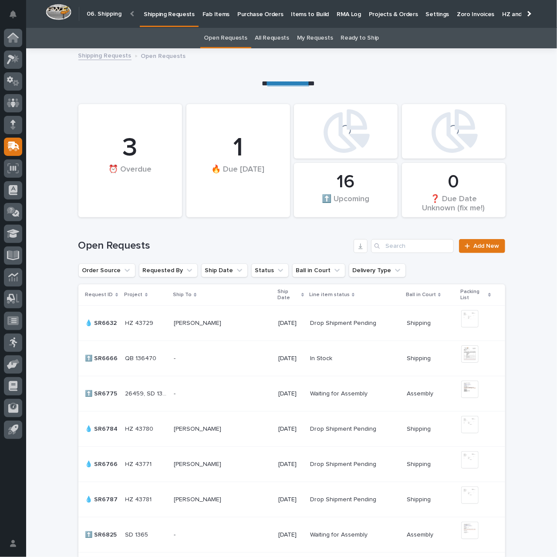
click at [213, 17] on p "Fab Items" at bounding box center [215, 9] width 27 height 18
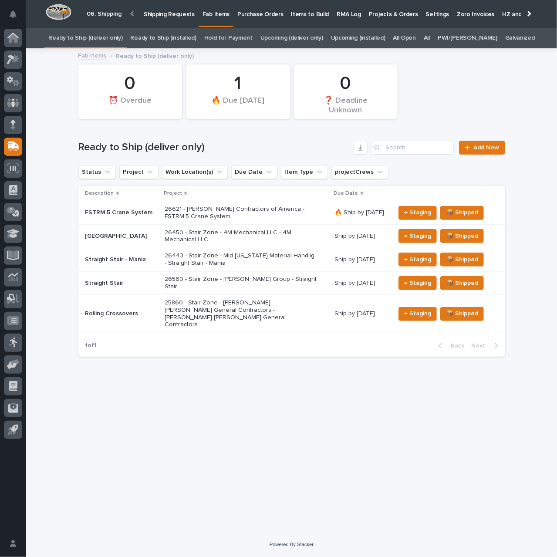
click at [430, 39] on link "All" at bounding box center [426, 38] width 6 height 20
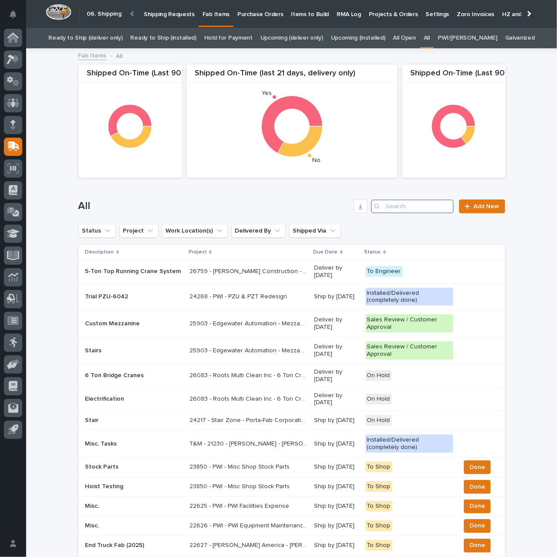
click at [388, 205] on input "Search" at bounding box center [412, 206] width 83 height 14
paste input "Justin Wagler"
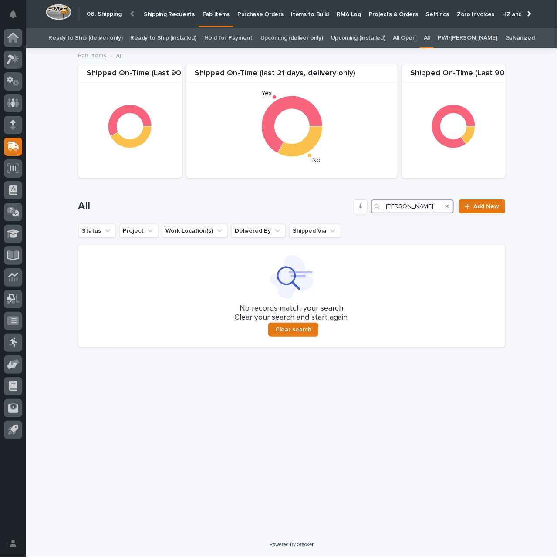
click at [402, 202] on input "Justin Wagler" at bounding box center [412, 206] width 83 height 14
paste input "Nutrient Management Partners"
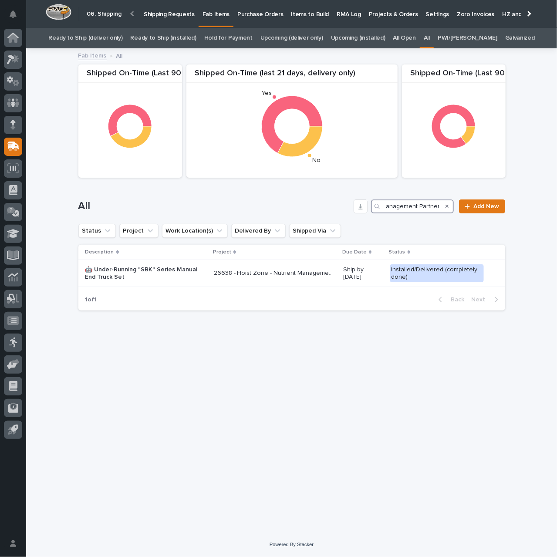
type input "Nutrient Management Partners"
click at [205, 272] on p "🤖 Under-Running "SBK" Series Manual End Truck Set" at bounding box center [145, 273] width 121 height 15
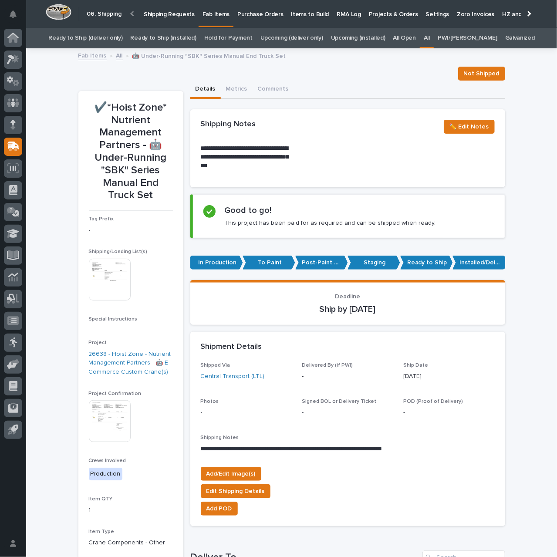
click at [235, 167] on p "**********" at bounding box center [246, 157] width 91 height 26
click at [235, 166] on p "**********" at bounding box center [246, 157] width 91 height 26
click at [235, 165] on p "**********" at bounding box center [246, 157] width 91 height 26
copy p "*********"
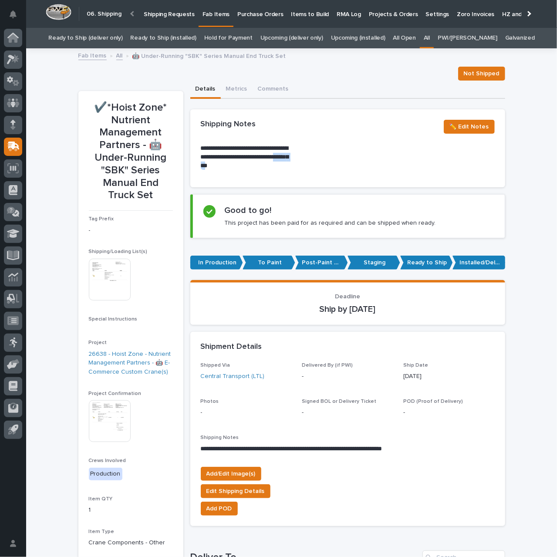
click at [116, 53] on link "All" at bounding box center [119, 55] width 7 height 10
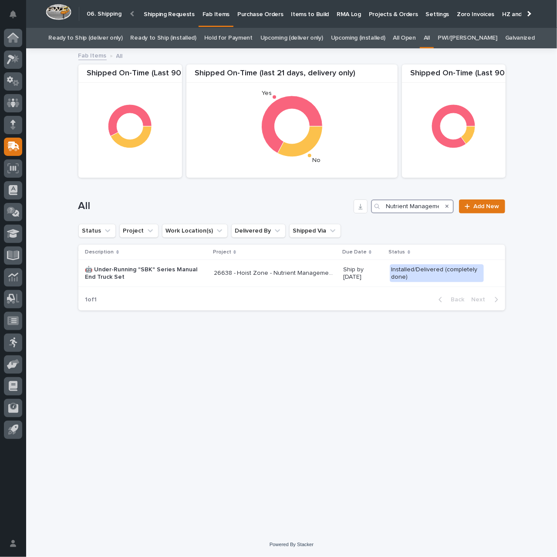
click at [409, 206] on input "Nutrient Management Partners" at bounding box center [412, 206] width 83 height 14
click at [408, 206] on input "Nutrient Management Partners" at bounding box center [412, 206] width 83 height 14
click at [407, 206] on input "Nutrient Management Partners" at bounding box center [412, 206] width 83 height 14
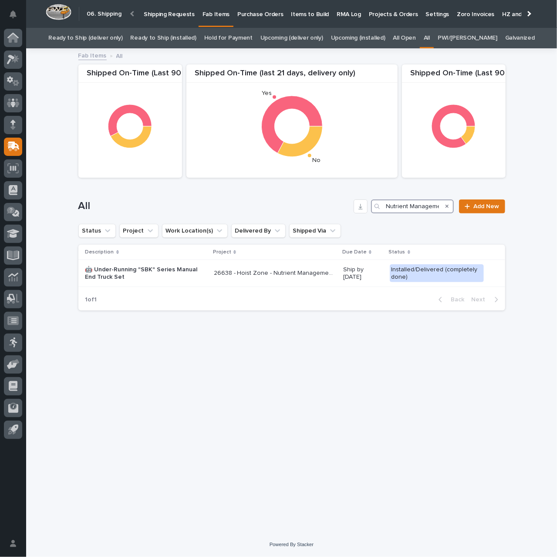
click at [407, 206] on input "Nutrient Management Partners" at bounding box center [412, 206] width 83 height 14
paste input "Century Roll"
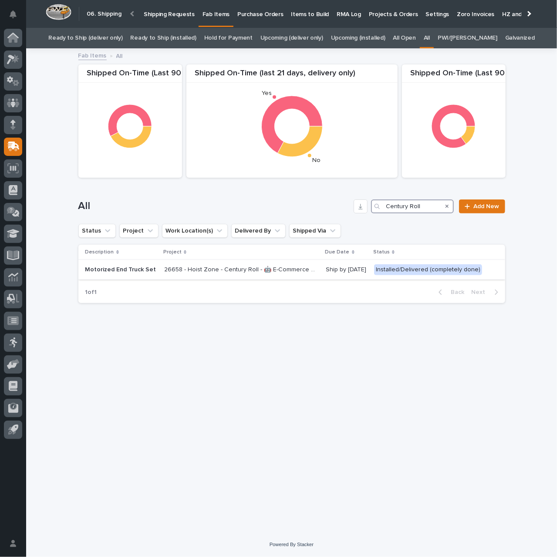
type input "Century Roll"
click at [220, 275] on div "26658 - Hoist Zone - Century Roll - 🤖 E-Commerce Custom Crane(s) 26658 - Hoist …" at bounding box center [241, 269] width 155 height 14
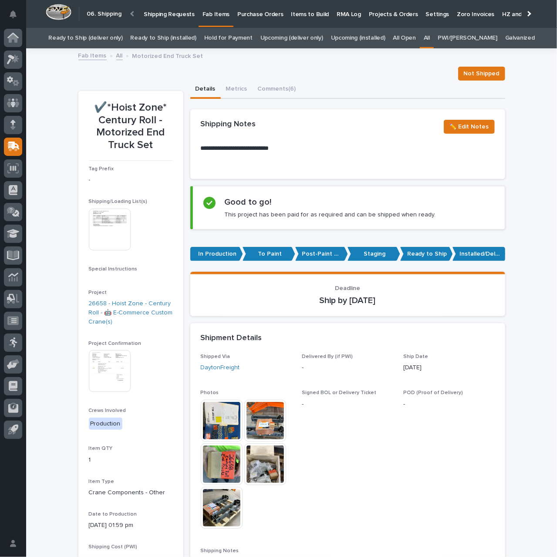
click at [213, 156] on p "**********" at bounding box center [246, 152] width 91 height 17
copy p "**********"
click at [265, 88] on button "Comments (6)" at bounding box center [276, 90] width 49 height 18
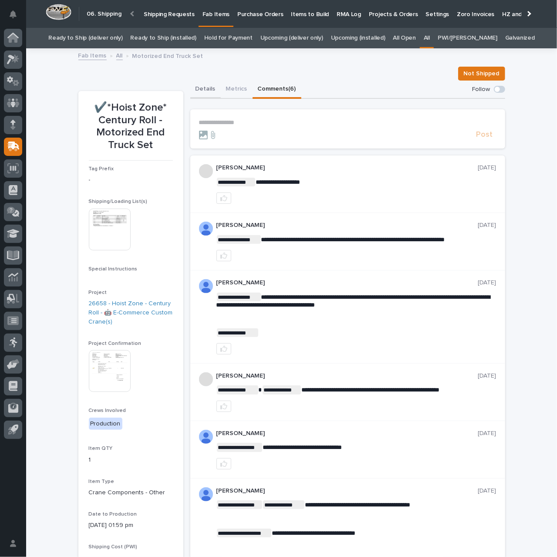
click at [194, 87] on button "Details" at bounding box center [205, 90] width 30 height 18
